Goal: Find specific page/section: Find specific page/section

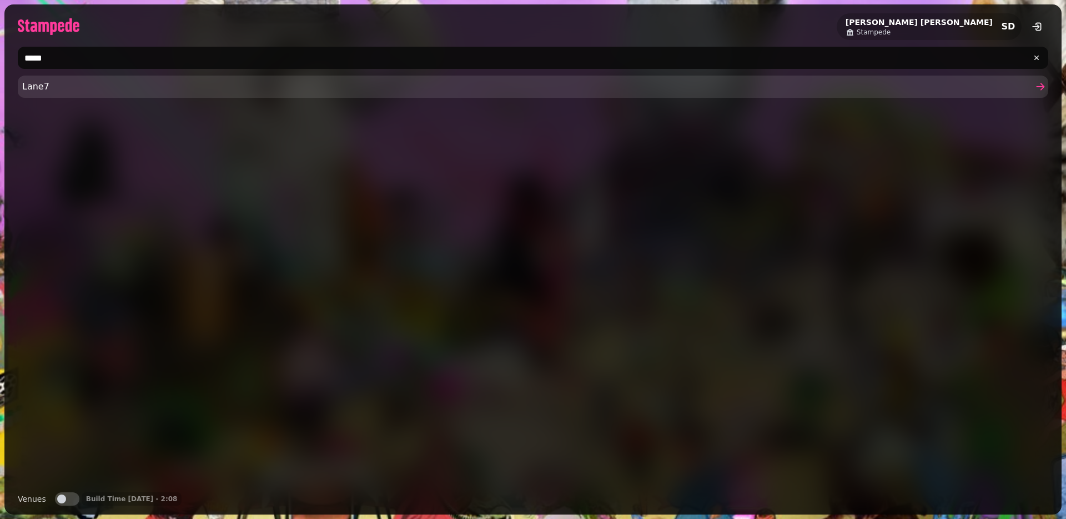
type input "*****"
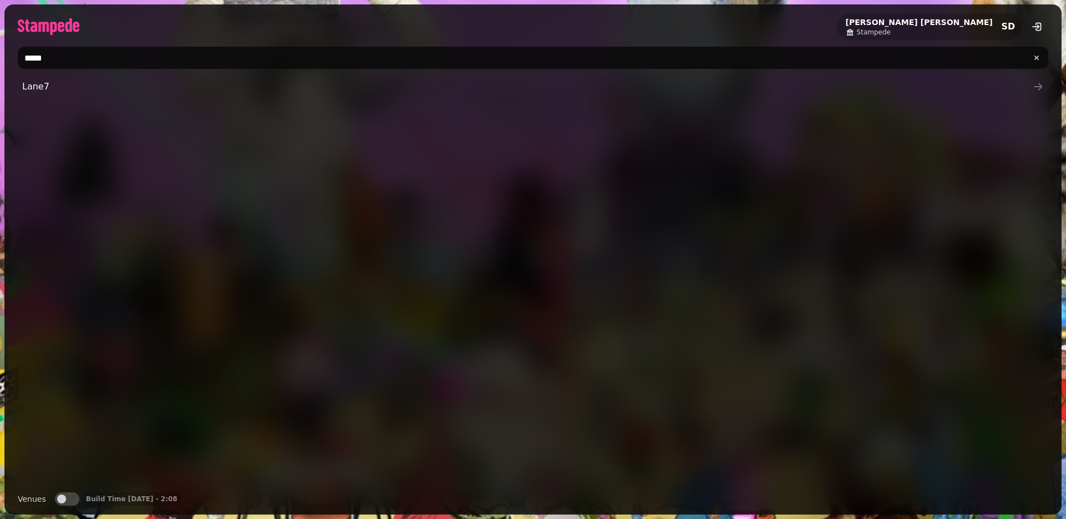
drag, startPoint x: 39, startPoint y: 83, endPoint x: 67, endPoint y: 92, distance: 29.7
click at [39, 83] on span "Lane7" at bounding box center [527, 86] width 1011 height 13
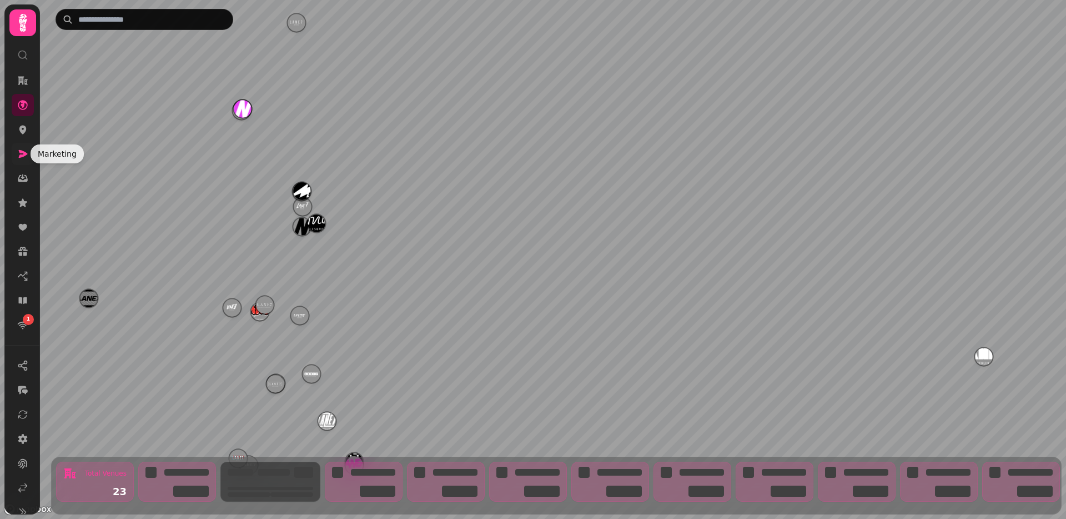
click at [21, 154] on icon at bounding box center [23, 154] width 9 height 8
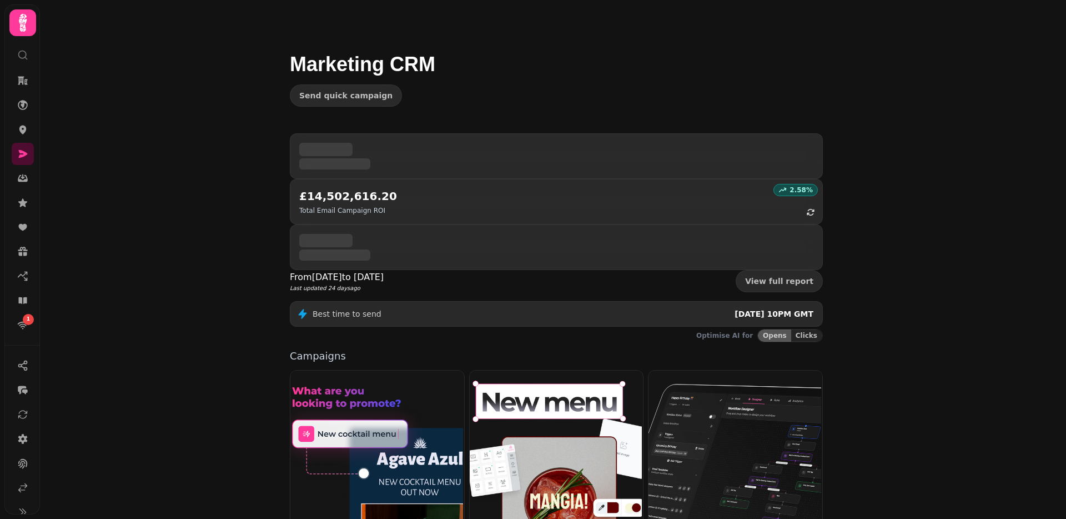
click at [546, 369] on img at bounding box center [556, 468] width 174 height 198
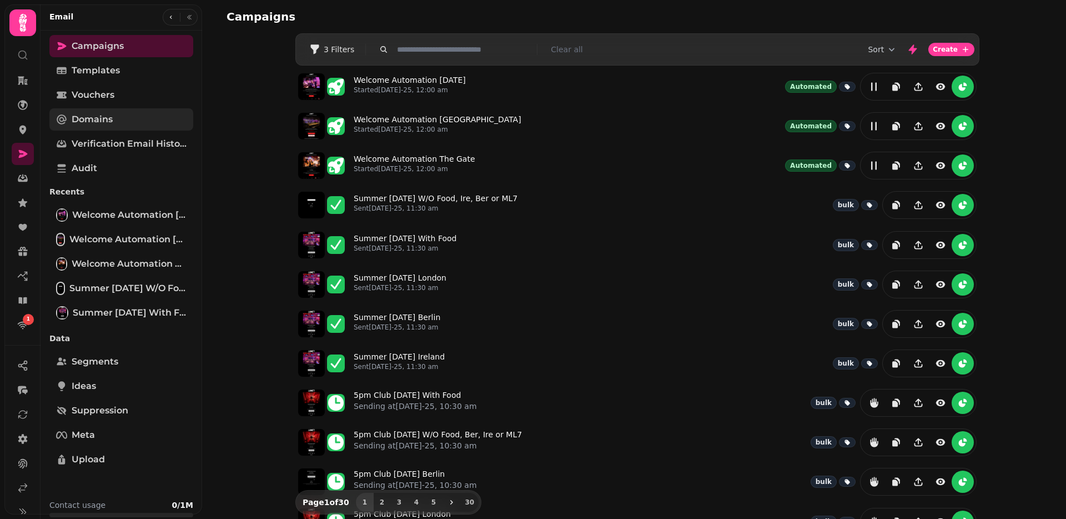
click at [91, 117] on span "Domains" at bounding box center [92, 119] width 41 height 13
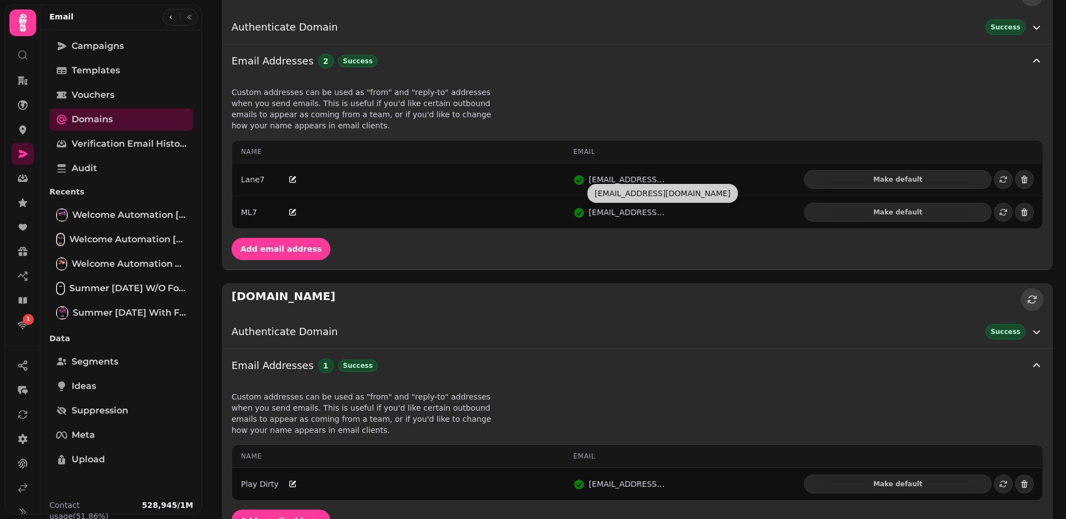
scroll to position [398, 0]
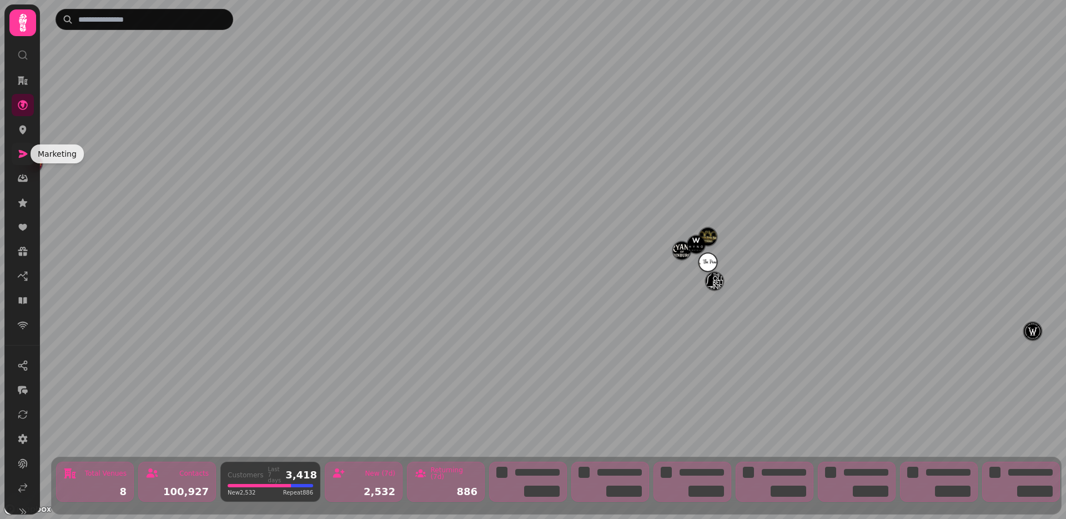
click at [27, 150] on icon at bounding box center [22, 153] width 11 height 11
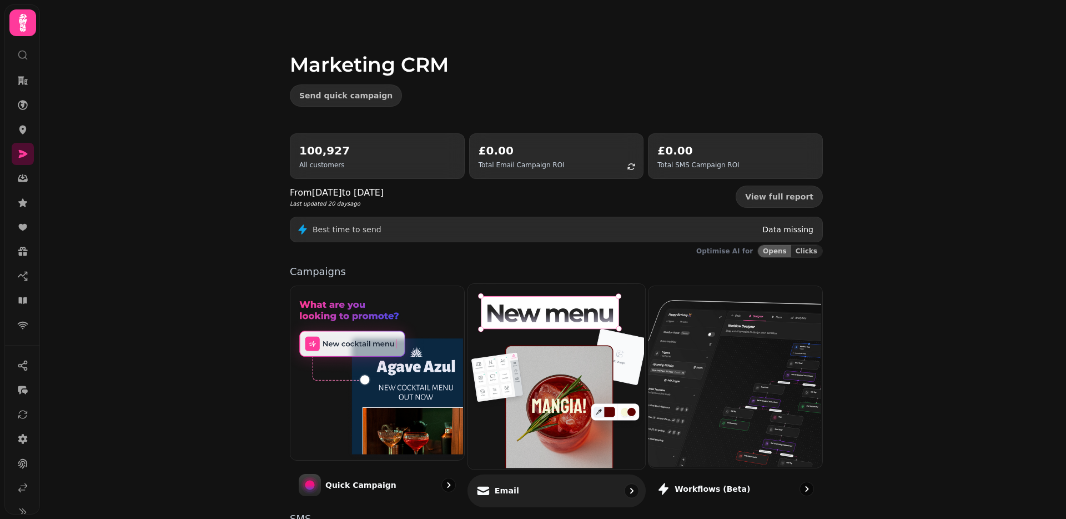
click at [501, 375] on img at bounding box center [554, 375] width 177 height 185
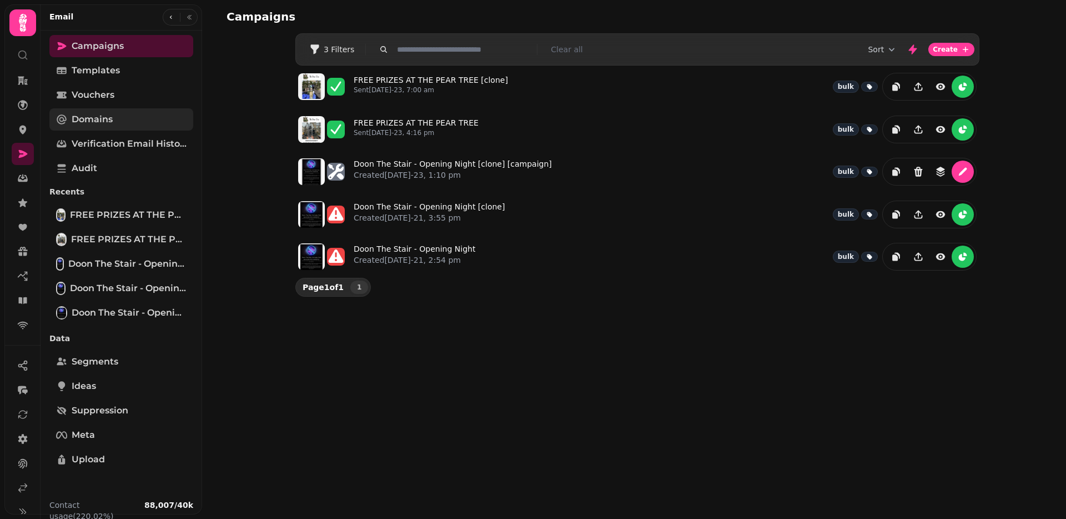
click at [96, 119] on span "Domains" at bounding box center [92, 119] width 41 height 13
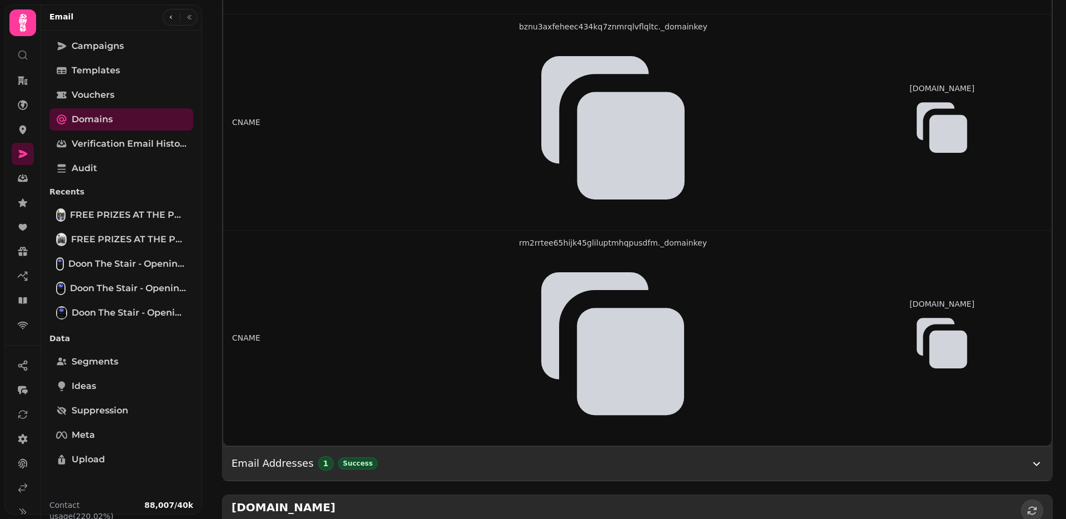
scroll to position [465, 0]
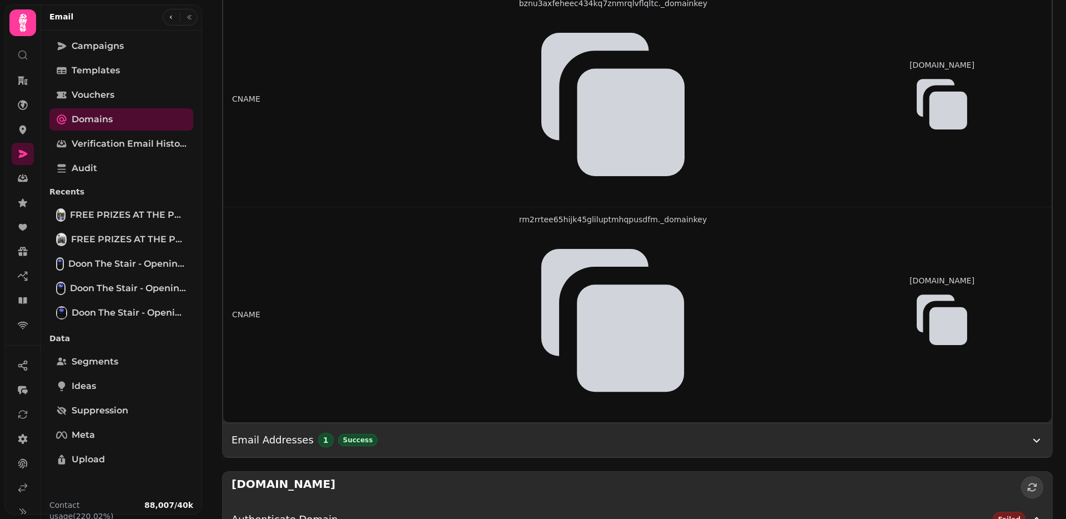
drag, startPoint x: 283, startPoint y: 166, endPoint x: 340, endPoint y: 167, distance: 57.2
copy h2 "[DOMAIN_NAME]"
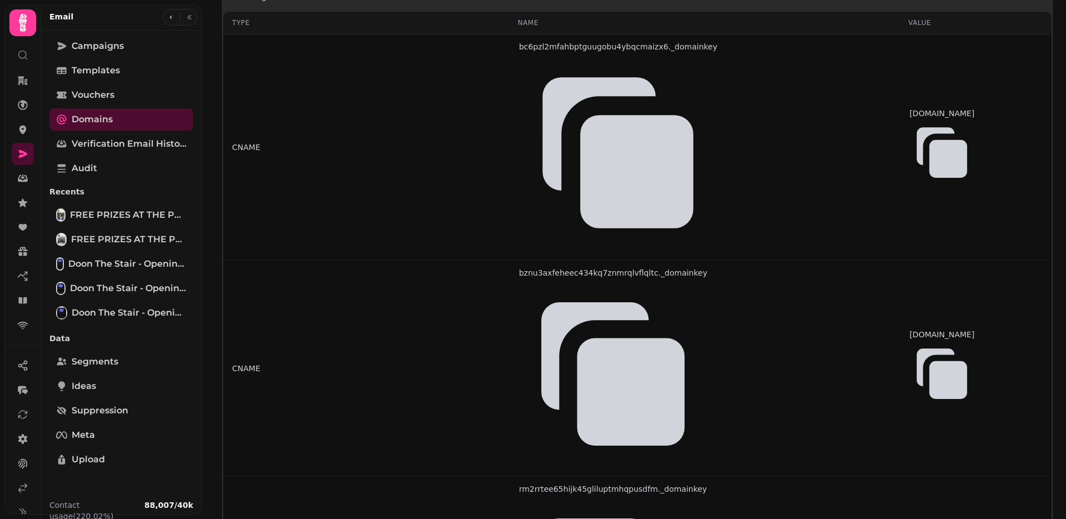
scroll to position [0, 0]
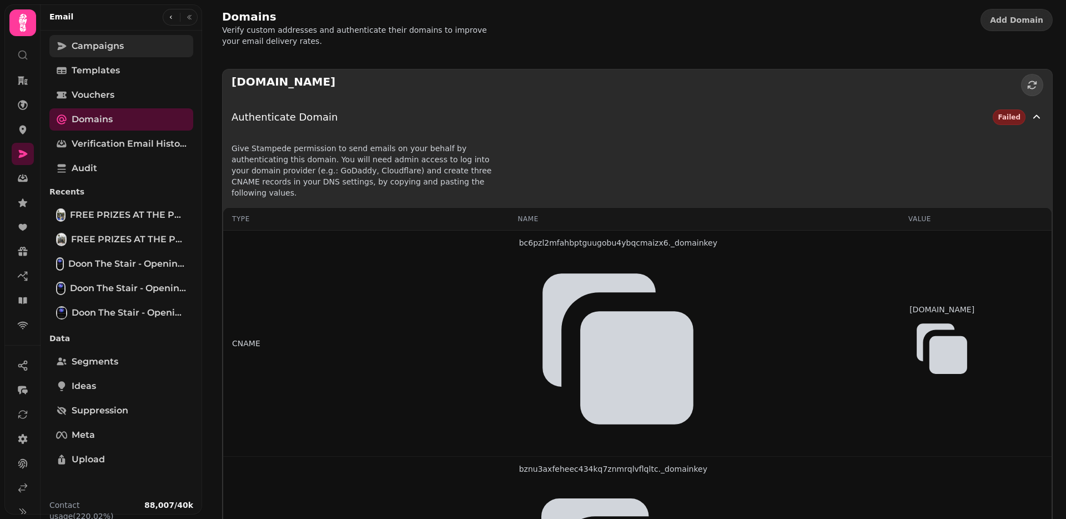
click at [97, 43] on span "Campaigns" at bounding box center [98, 45] width 52 height 13
